Goal: Information Seeking & Learning: Learn about a topic

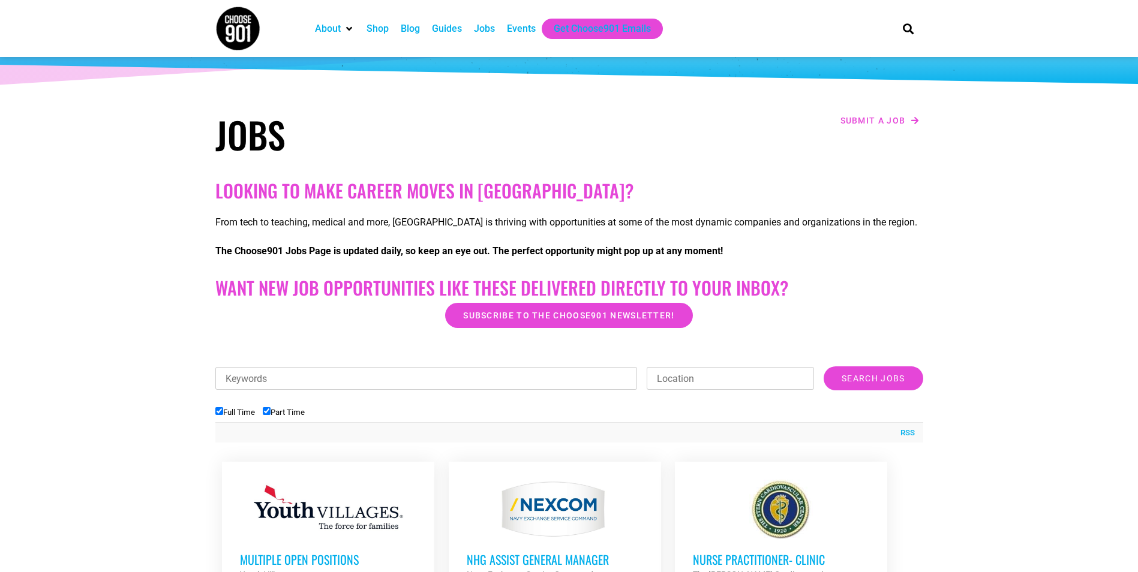
scroll to position [240, 0]
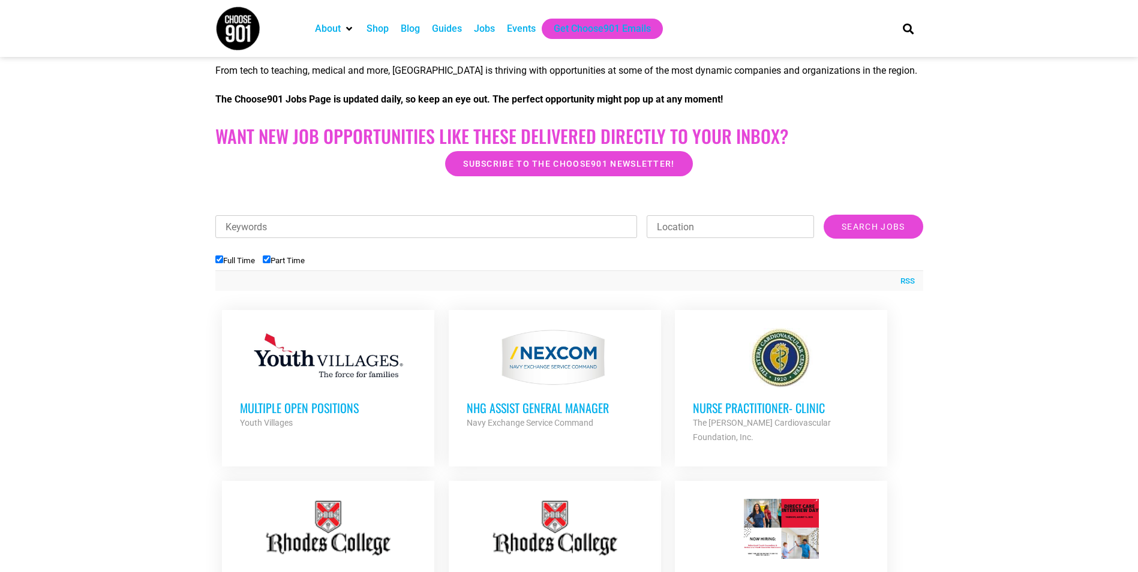
click at [267, 257] on input "Part Time" at bounding box center [267, 259] width 8 height 8
checkbox input "false"
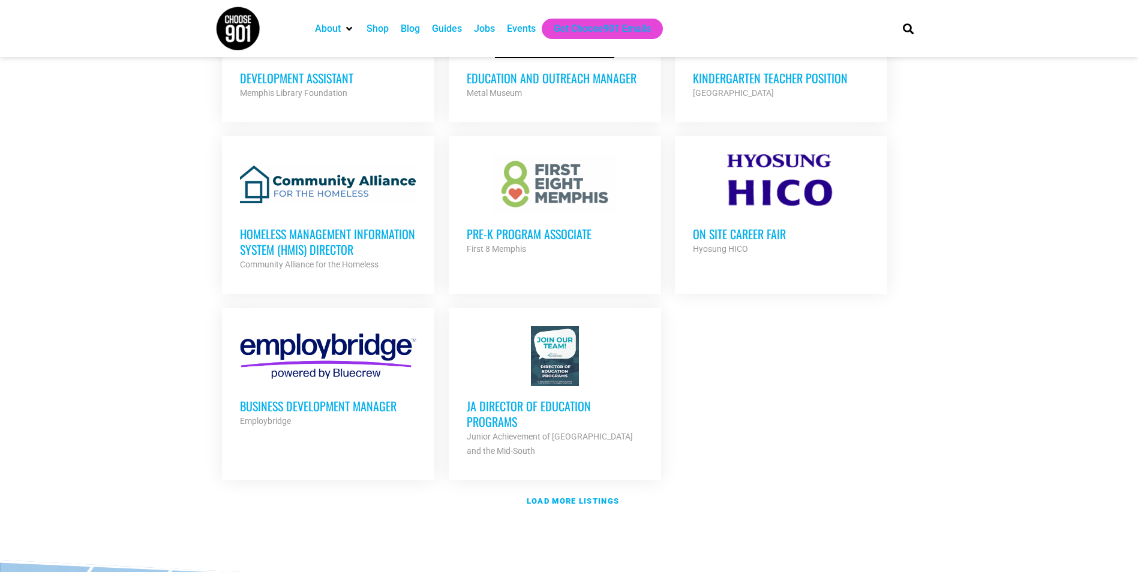
scroll to position [1319, 0]
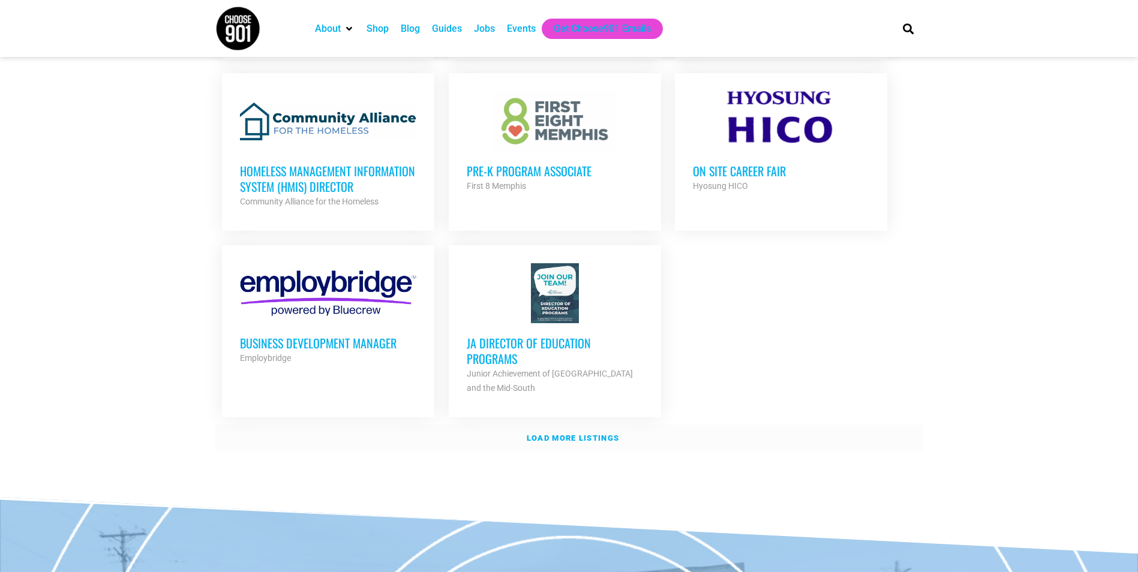
click at [543, 434] on strong "Load more listings" at bounding box center [572, 438] width 92 height 9
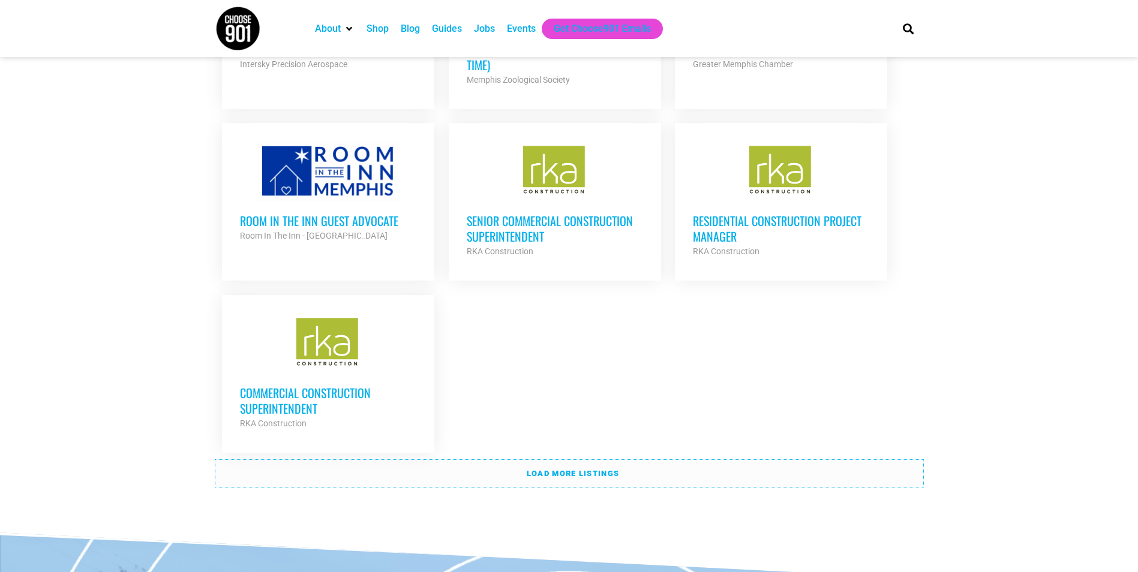
scroll to position [2519, 0]
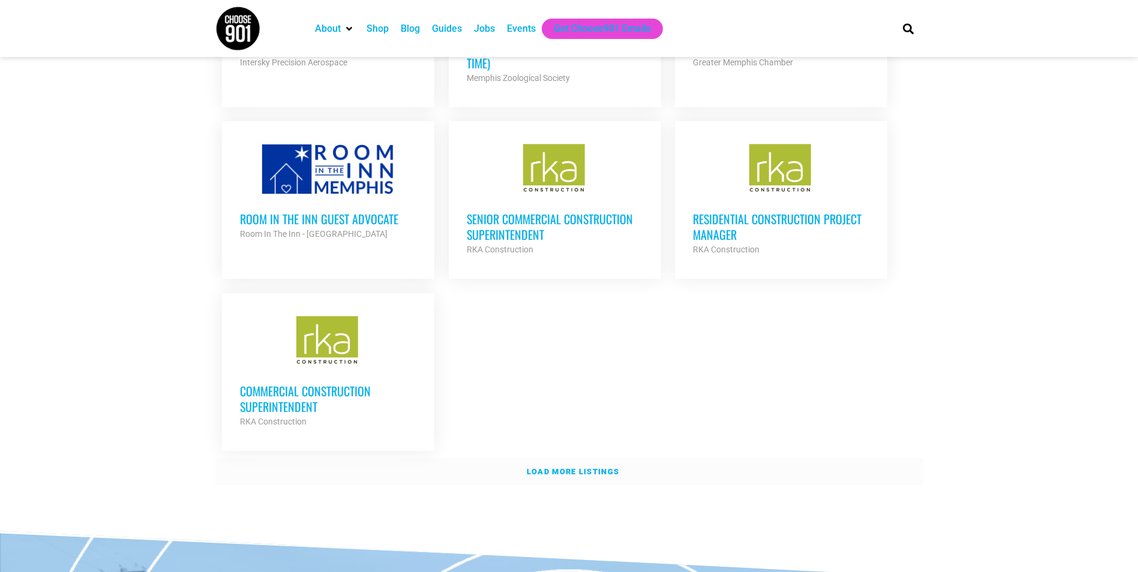
click at [550, 458] on link "Load more listings" at bounding box center [569, 472] width 708 height 28
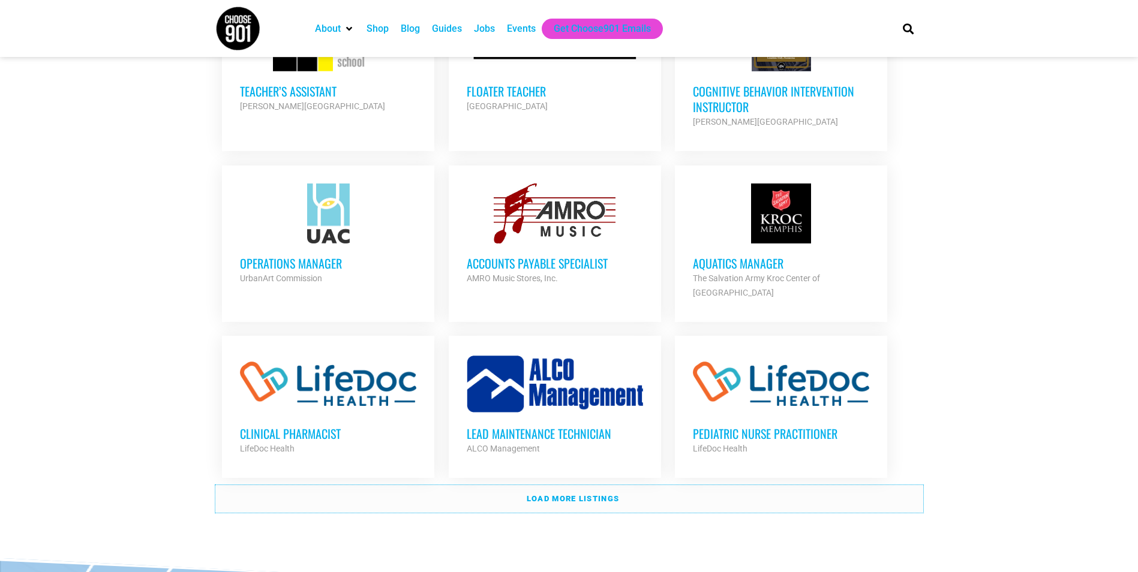
scroll to position [3598, 0]
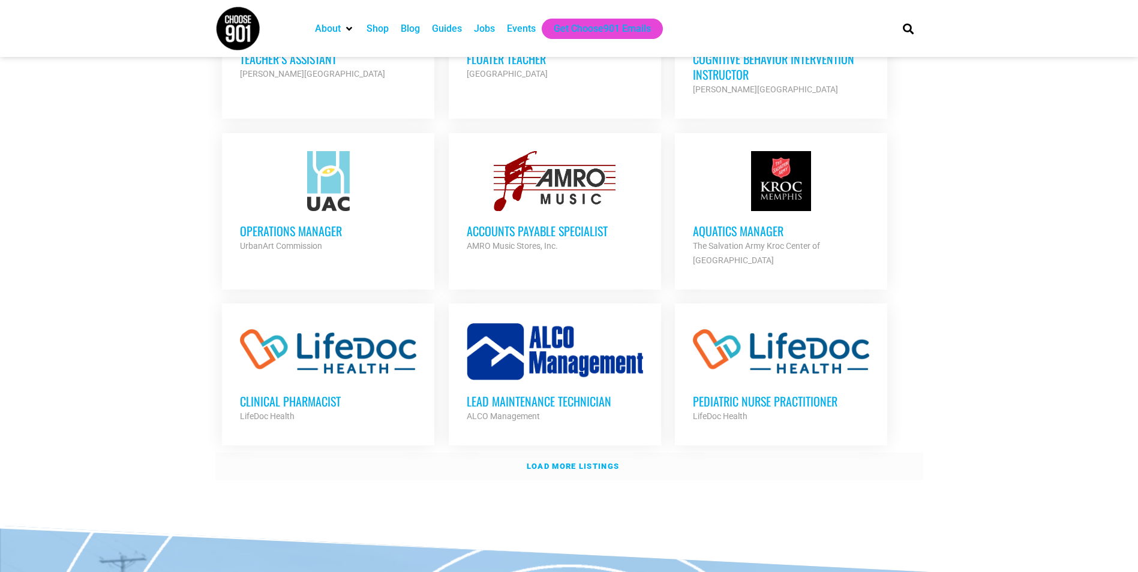
click at [555, 462] on strong "Load more listings" at bounding box center [572, 466] width 92 height 9
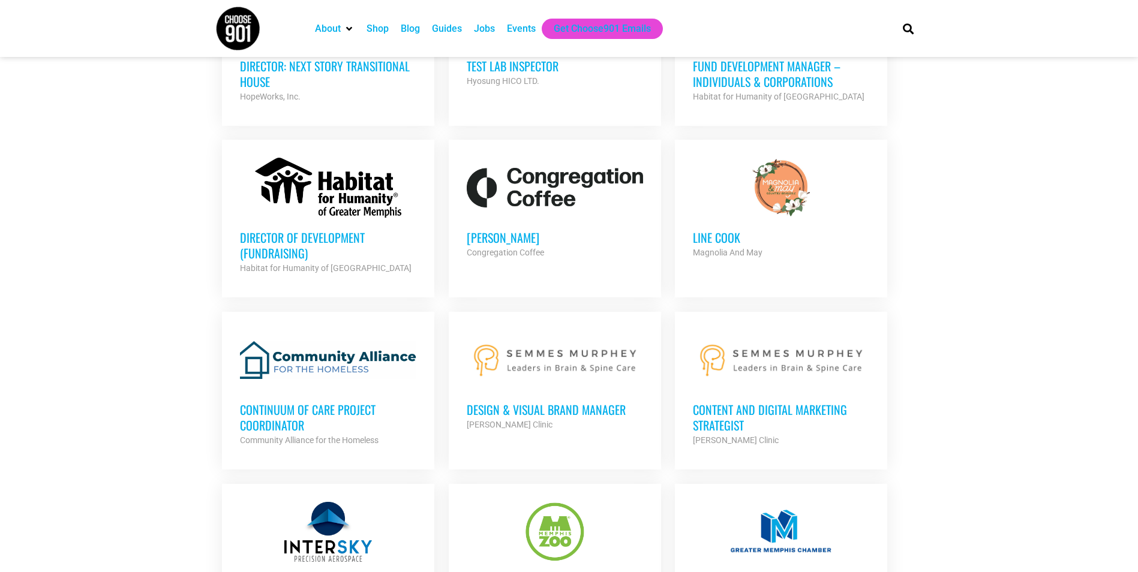
scroll to position [1919, 0]
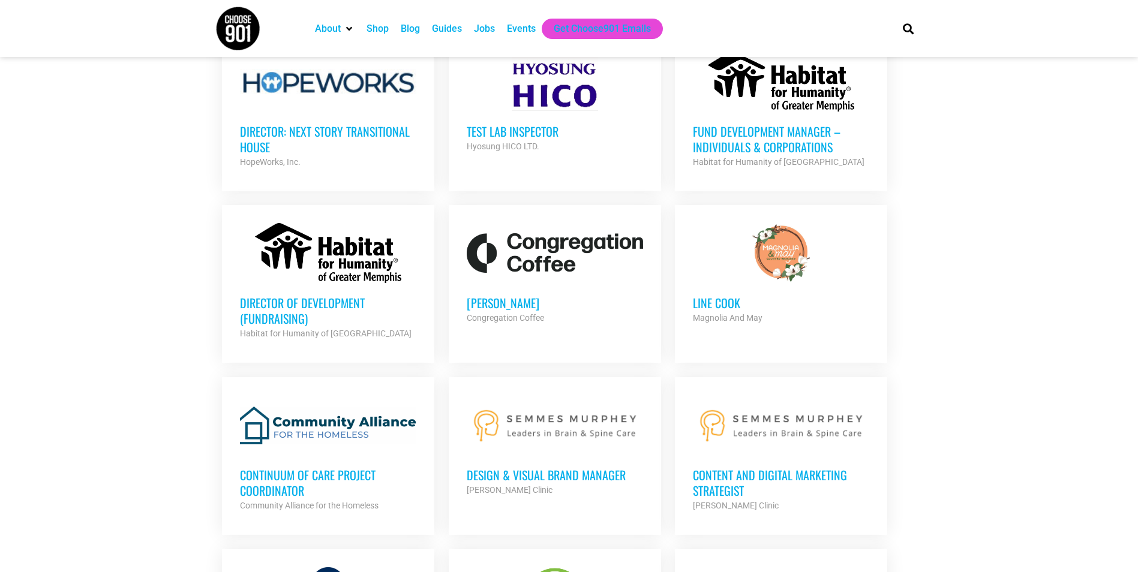
click at [488, 295] on h3 "[PERSON_NAME]" at bounding box center [555, 303] width 176 height 16
